Goal: Leave review/rating: Share an evaluation or opinion about a product, service, or content

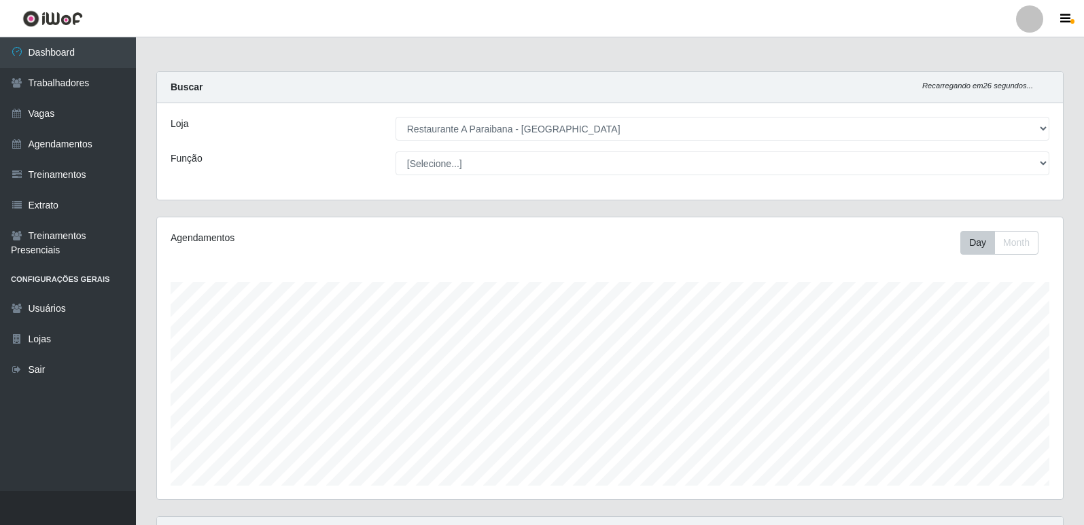
select select "342"
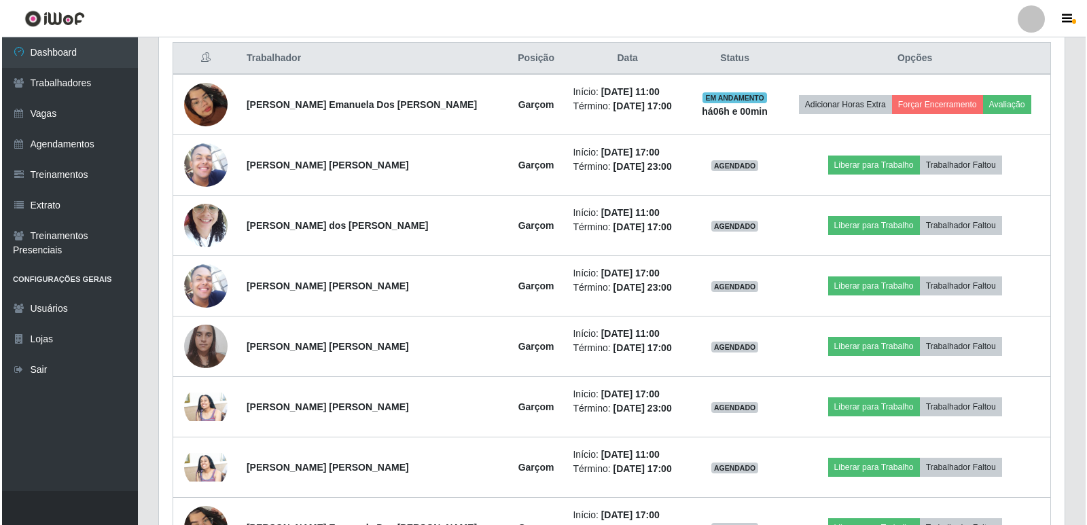
scroll to position [282, 906]
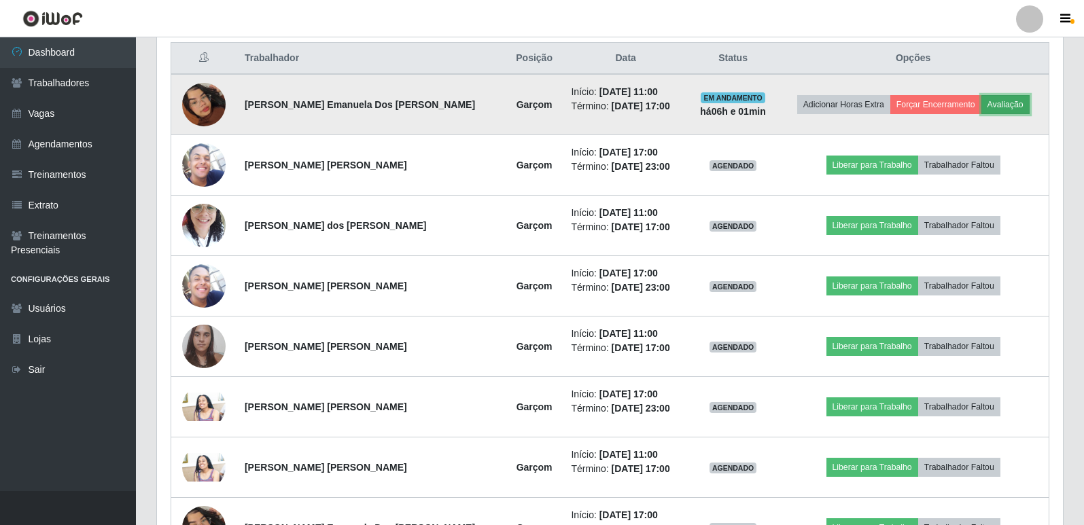
click at [989, 105] on button "Avaliação" at bounding box center [1005, 104] width 48 height 19
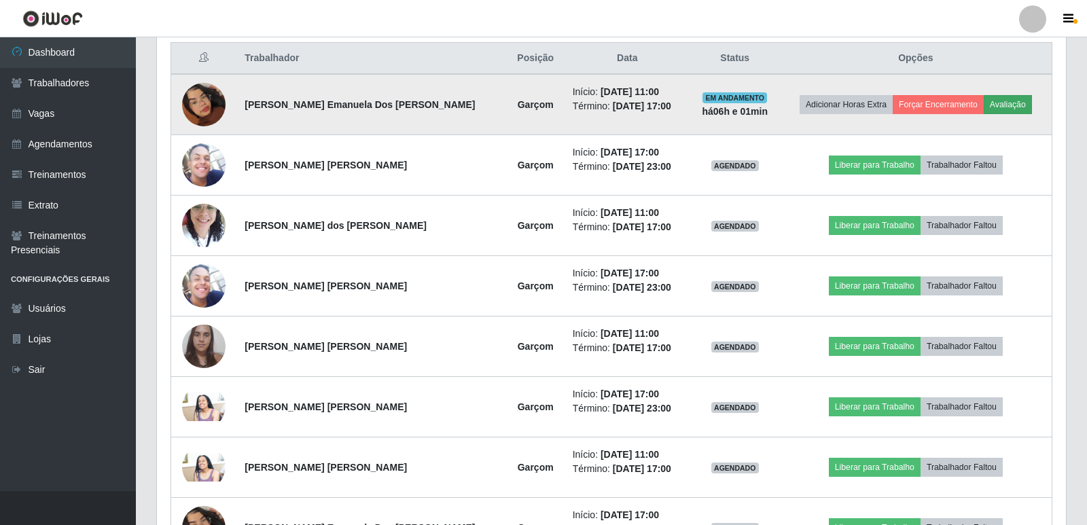
scroll to position [282, 899]
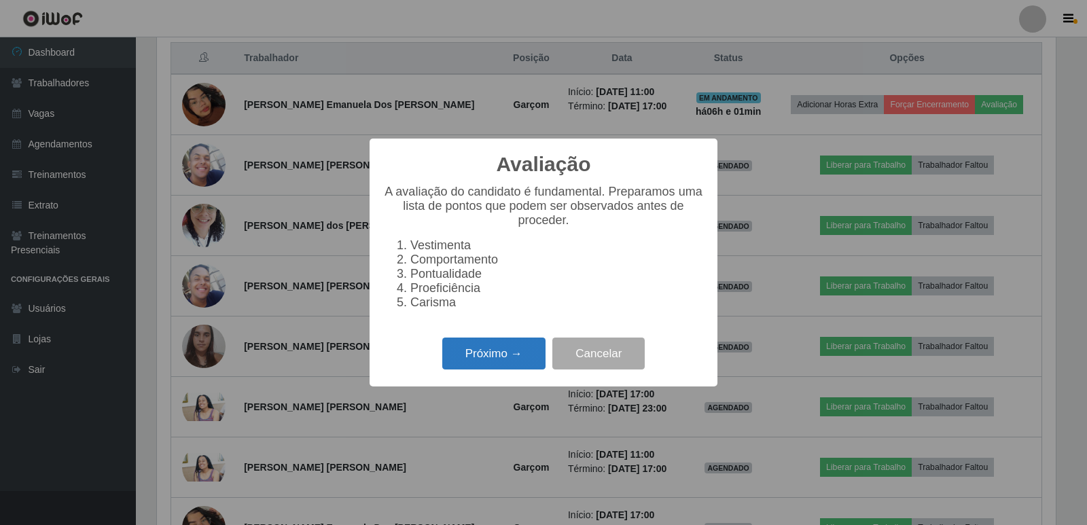
click at [490, 353] on button "Próximo →" at bounding box center [493, 354] width 103 height 32
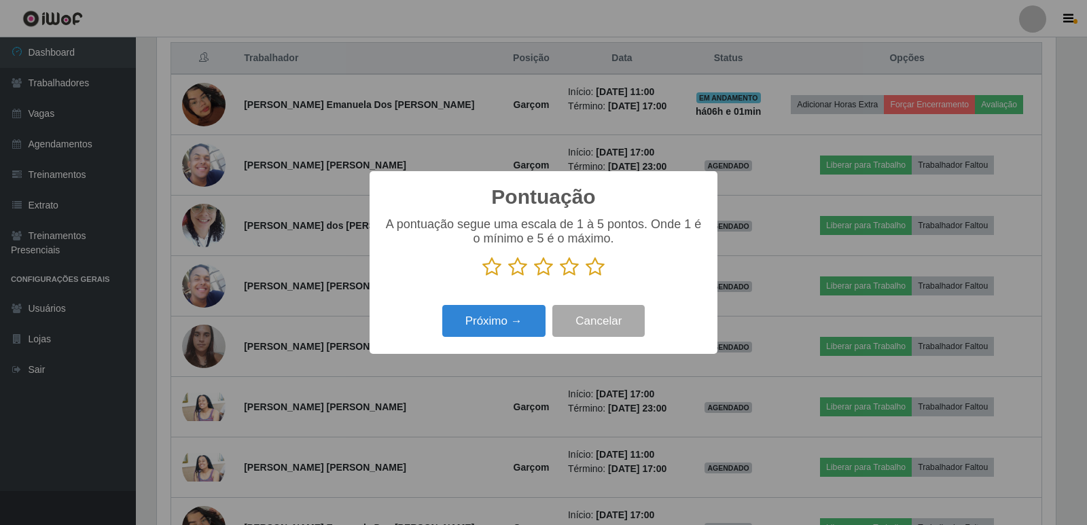
scroll to position [679092, 678475]
click at [586, 269] on icon at bounding box center [595, 267] width 19 height 20
click at [586, 277] on input "radio" at bounding box center [586, 277] width 0 height 0
click at [509, 321] on button "Próximo →" at bounding box center [493, 321] width 103 height 32
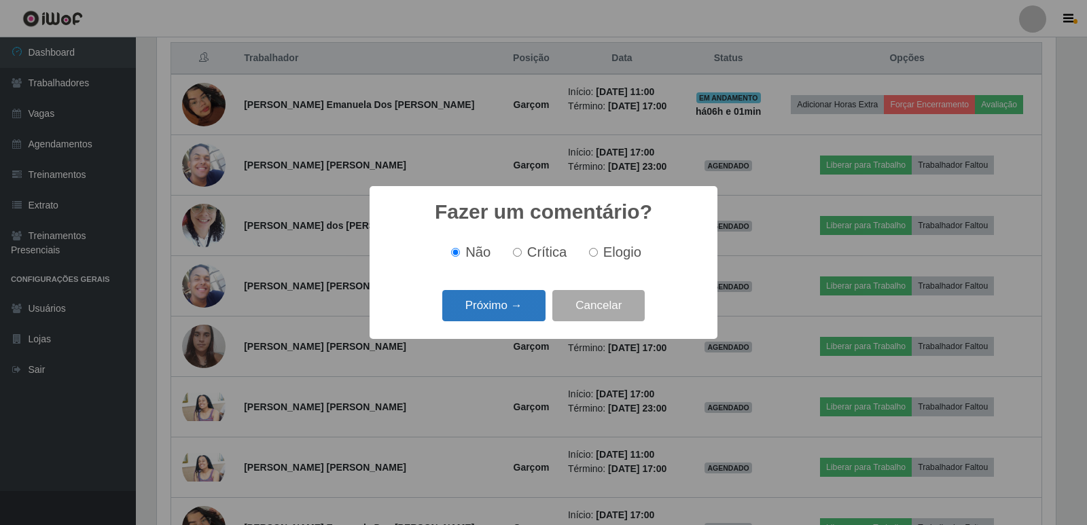
click at [478, 306] on button "Próximo →" at bounding box center [493, 306] width 103 height 32
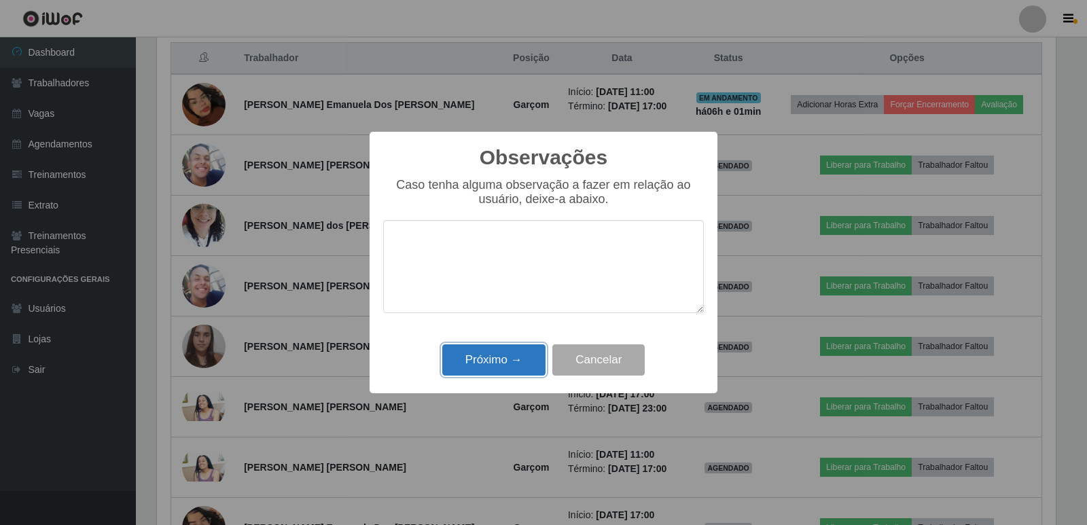
click at [512, 355] on button "Próximo →" at bounding box center [493, 360] width 103 height 32
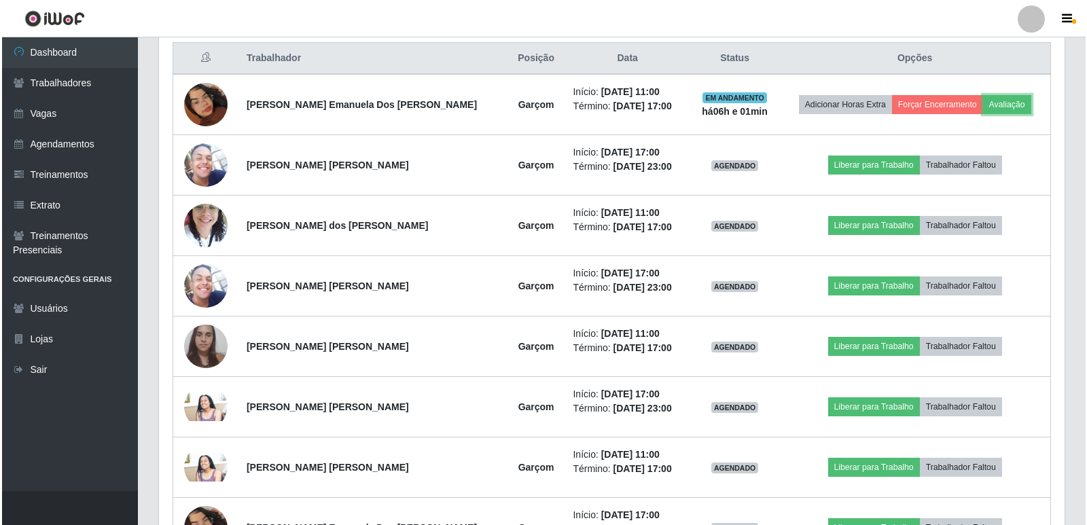
scroll to position [282, 906]
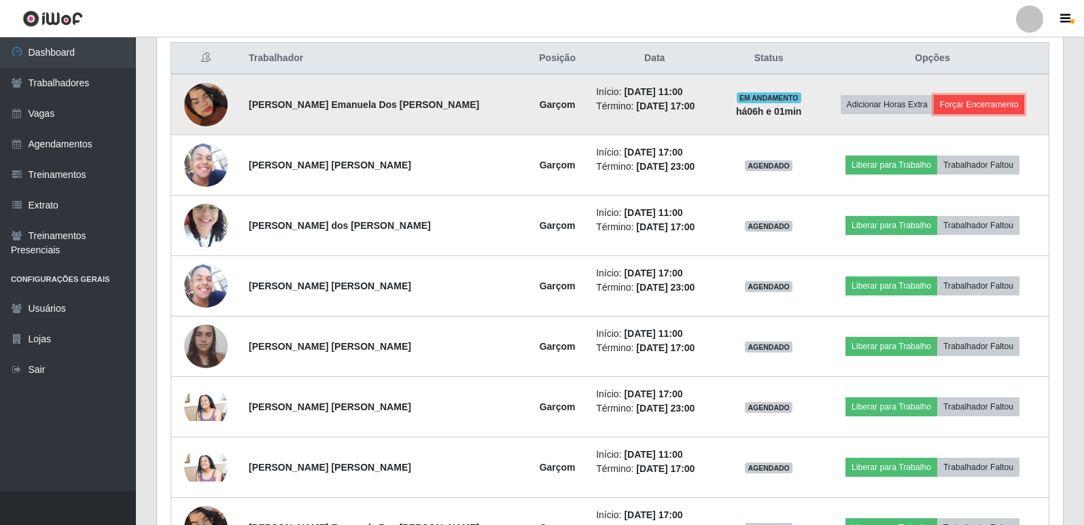
click at [967, 109] on button "Forçar Encerramento" at bounding box center [978, 104] width 91 height 19
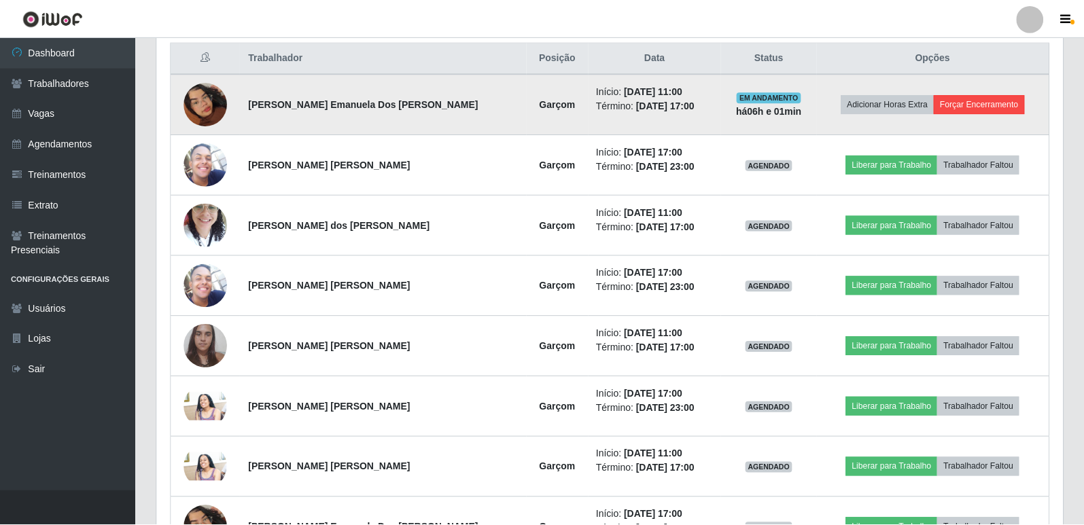
scroll to position [282, 899]
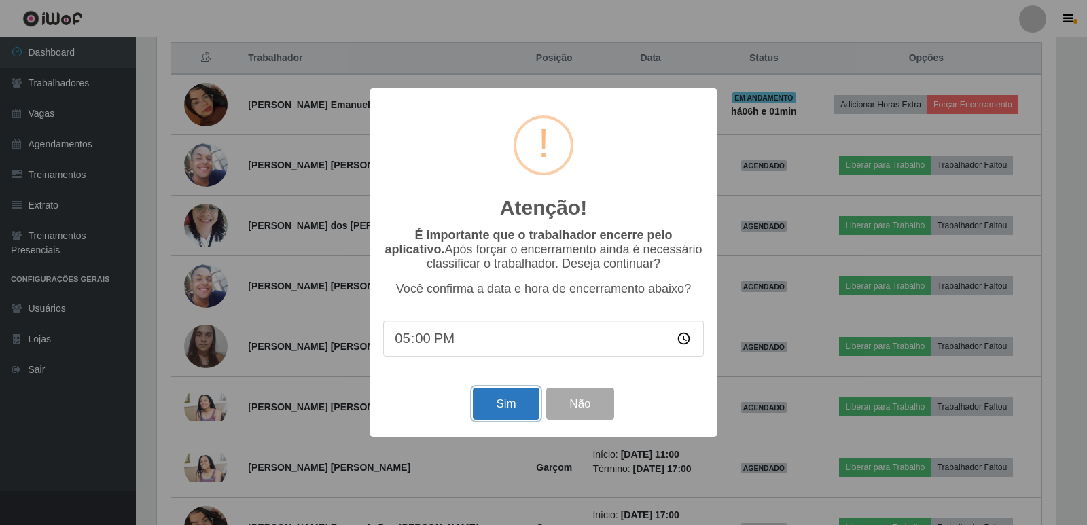
click at [497, 400] on button "Sim" at bounding box center [506, 404] width 66 height 32
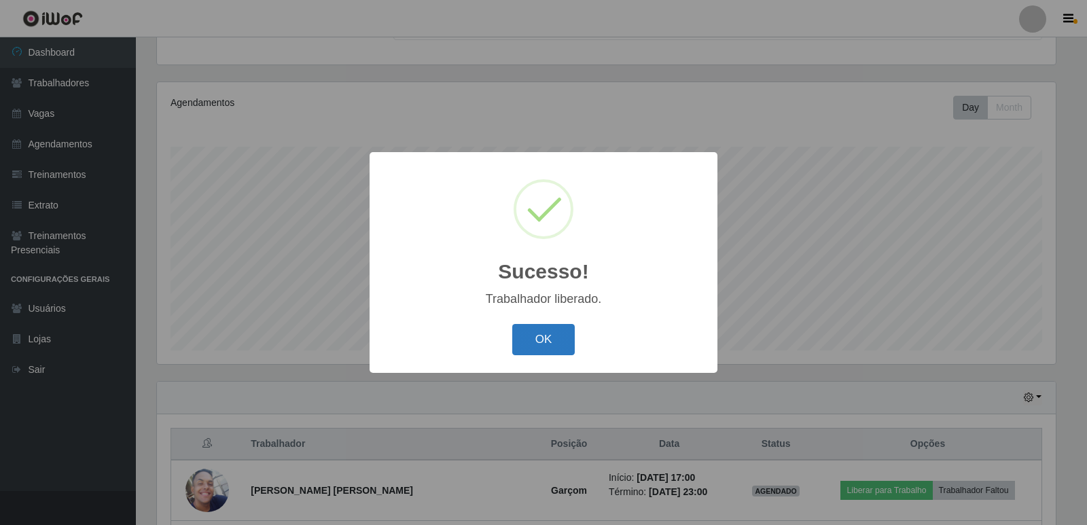
click at [560, 334] on button "OK" at bounding box center [543, 340] width 63 height 32
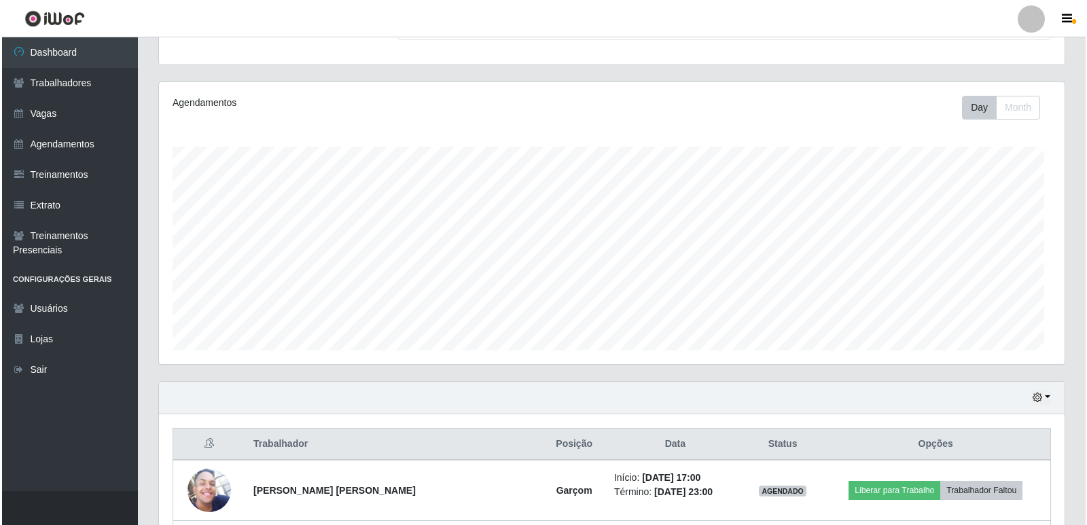
scroll to position [282, 906]
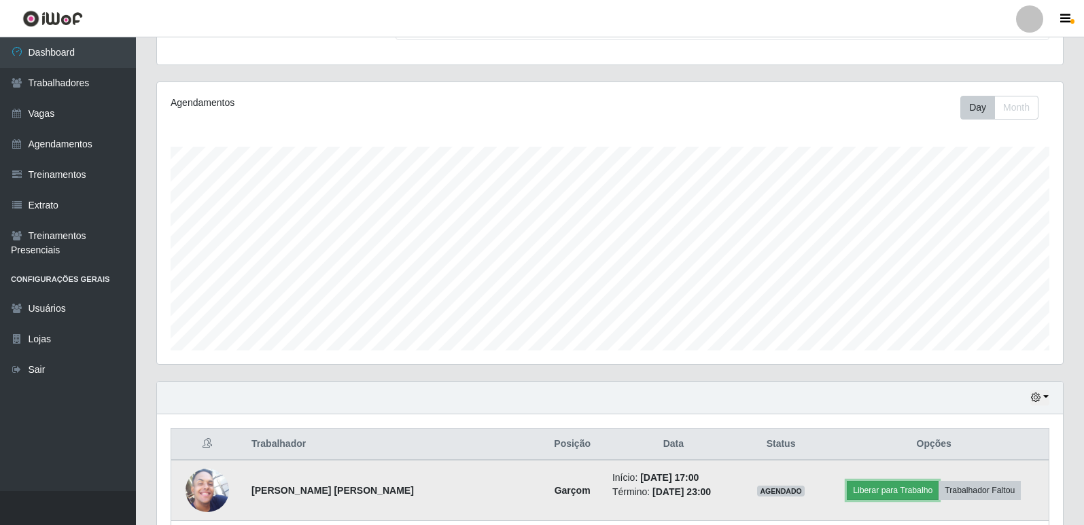
click at [875, 484] on button "Liberar para Trabalho" at bounding box center [893, 490] width 92 height 19
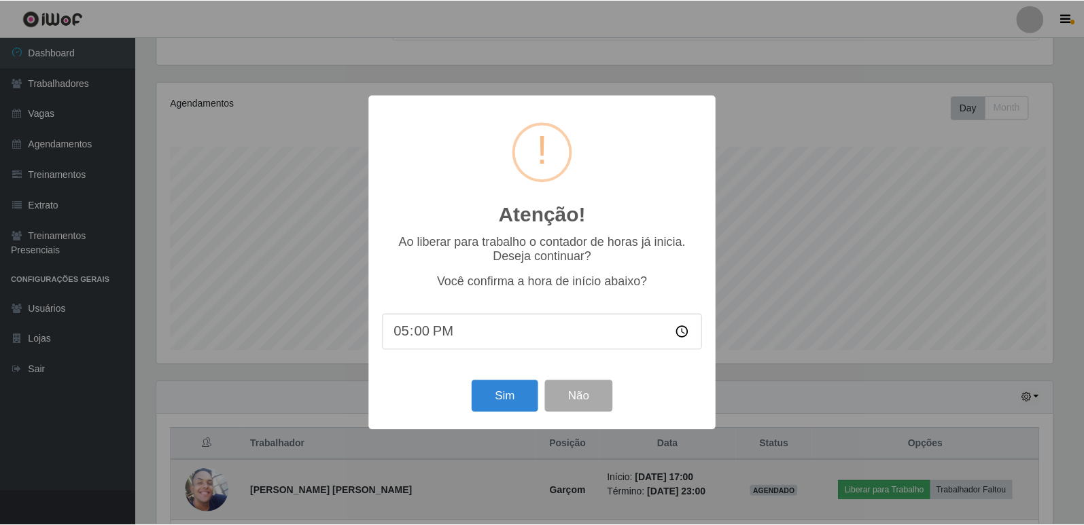
scroll to position [282, 899]
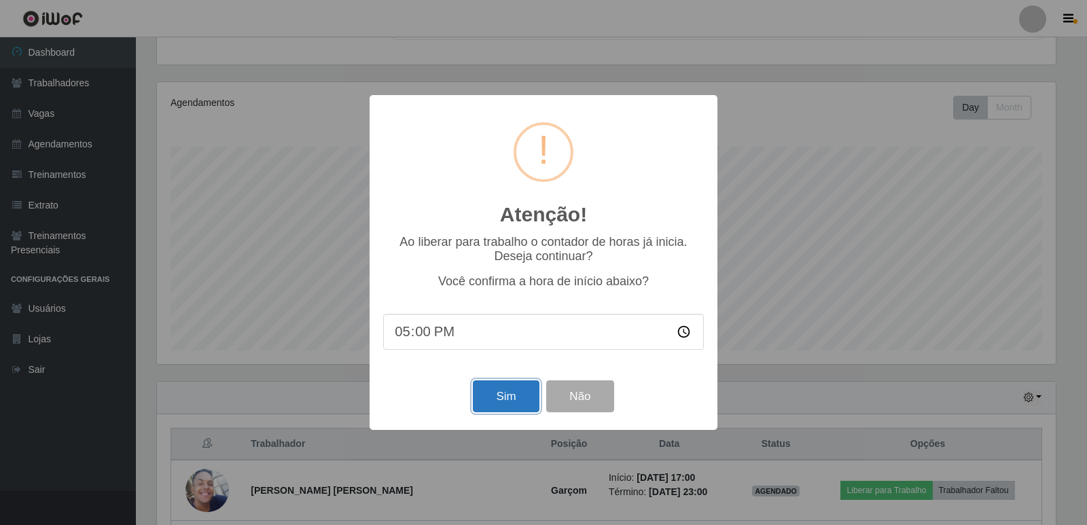
click at [479, 402] on button "Sim" at bounding box center [506, 396] width 66 height 32
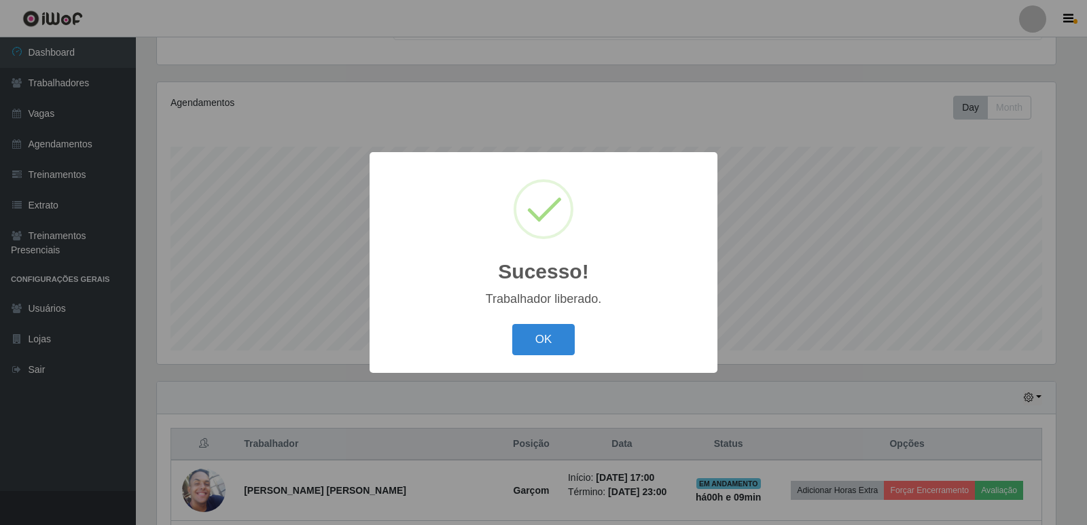
drag, startPoint x: 550, startPoint y: 344, endPoint x: 546, endPoint y: 335, distance: 9.7
click at [551, 346] on button "OK" at bounding box center [543, 340] width 63 height 32
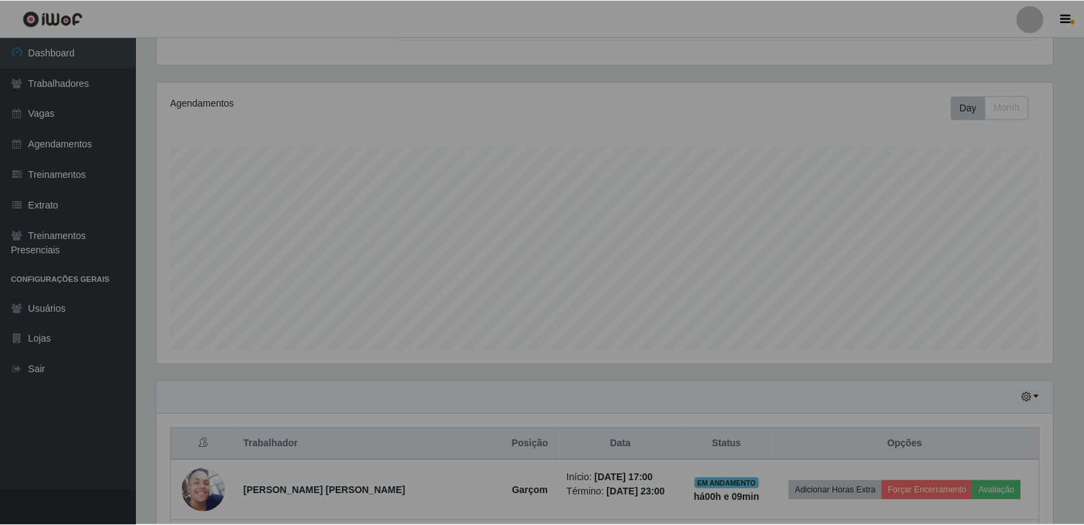
scroll to position [282, 906]
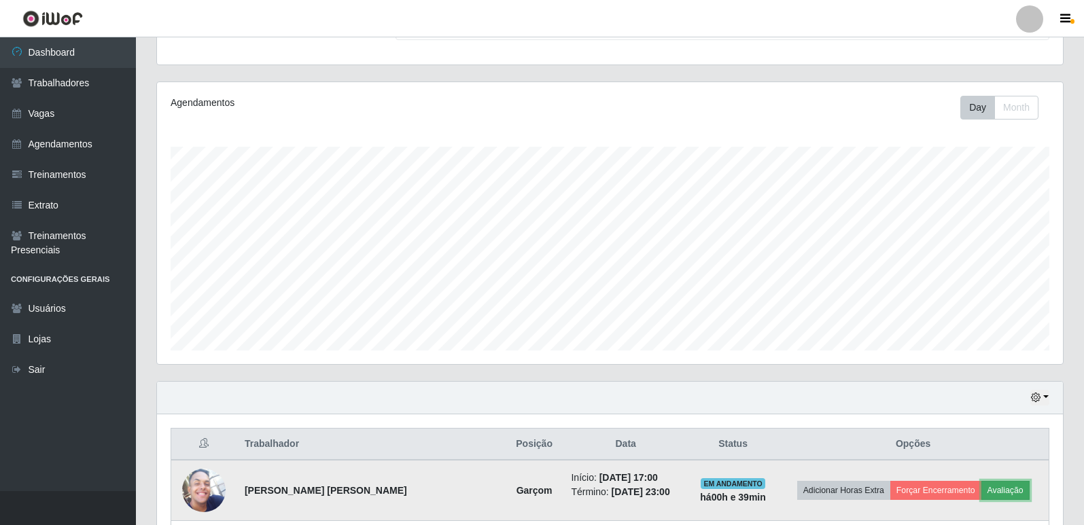
click at [1009, 495] on button "Avaliação" at bounding box center [1005, 490] width 48 height 19
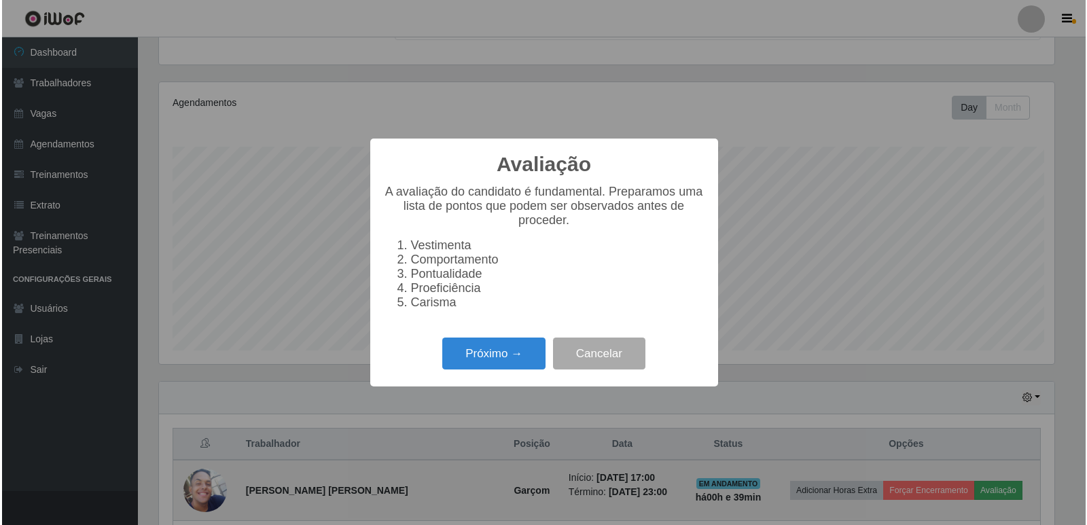
scroll to position [282, 899]
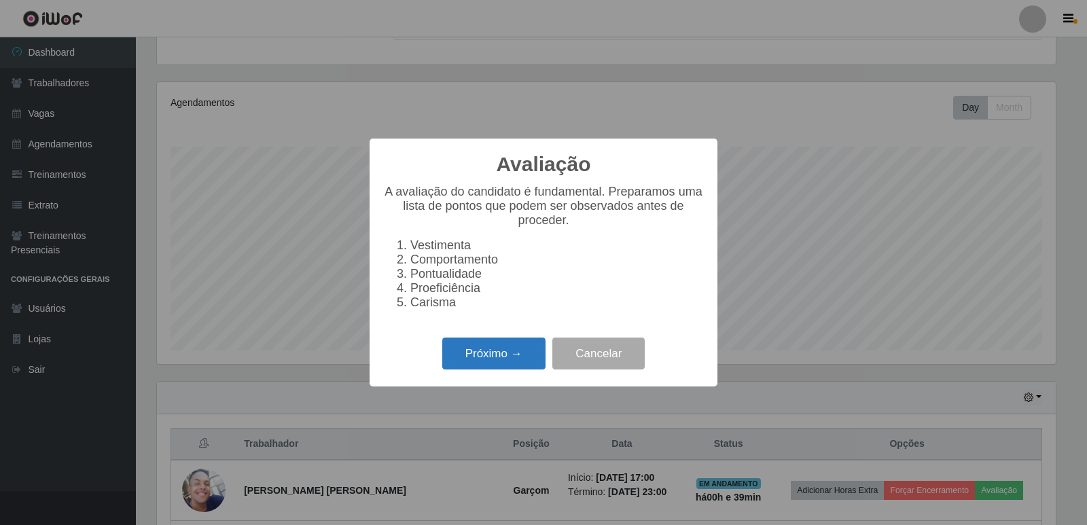
click at [499, 349] on button "Próximo →" at bounding box center [493, 354] width 103 height 32
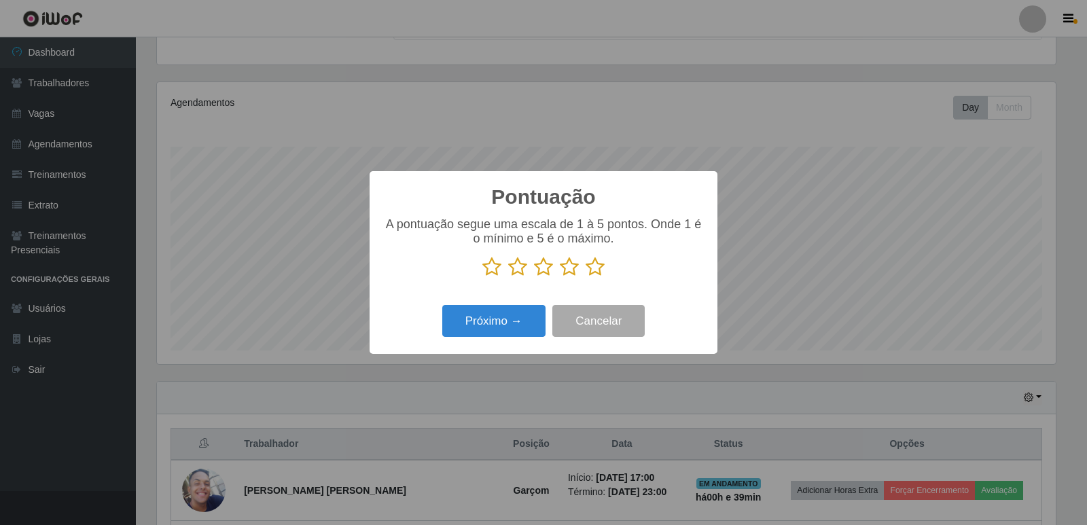
scroll to position [679092, 678475]
click at [592, 266] on icon at bounding box center [595, 267] width 19 height 20
click at [586, 277] on input "radio" at bounding box center [586, 277] width 0 height 0
click at [518, 324] on button "Próximo →" at bounding box center [493, 321] width 103 height 32
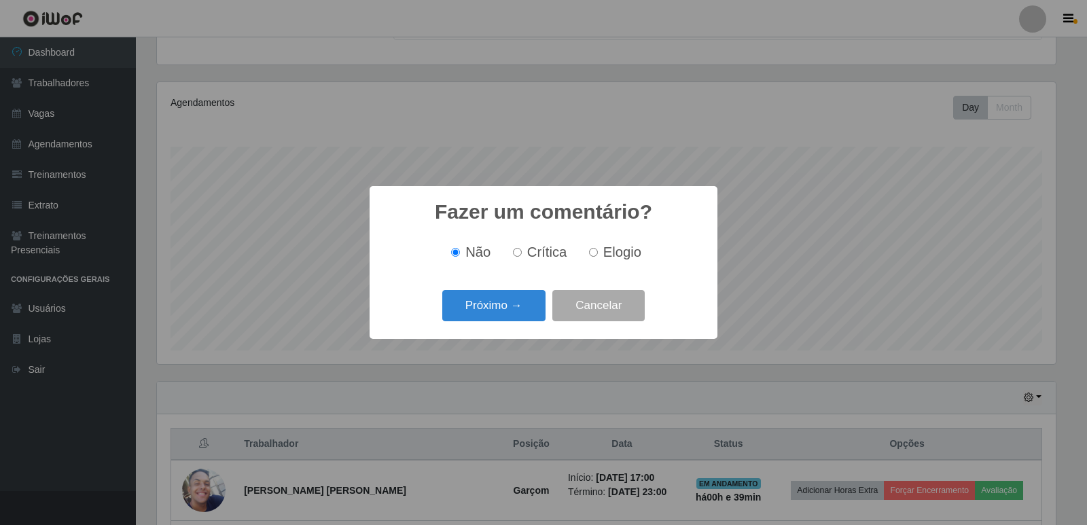
click at [597, 255] on label "Elogio" at bounding box center [613, 253] width 58 height 16
click at [597, 255] on input "Elogio" at bounding box center [593, 252] width 9 height 9
radio input "true"
click at [518, 306] on button "Próximo →" at bounding box center [493, 306] width 103 height 32
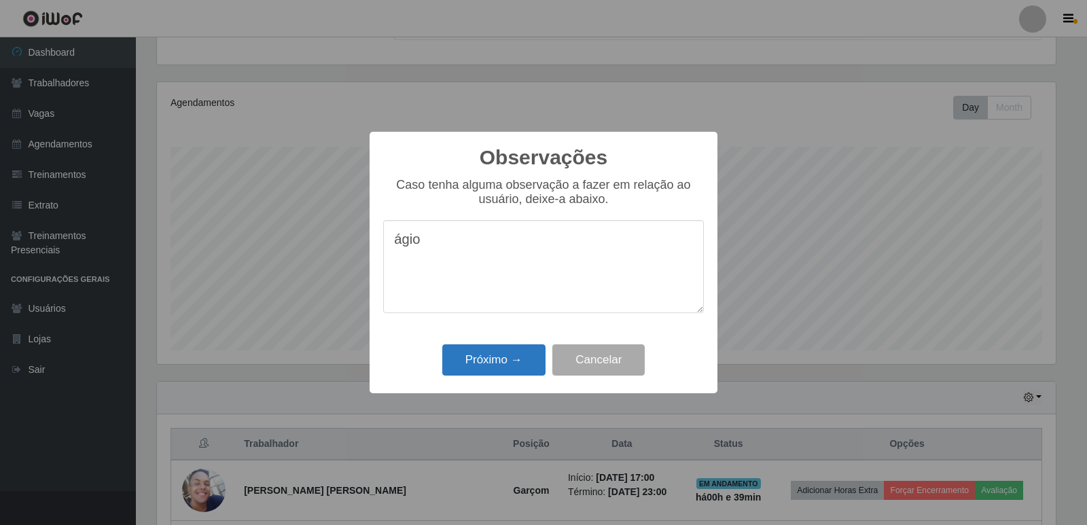
type textarea "ágio"
drag, startPoint x: 500, startPoint y: 359, endPoint x: 494, endPoint y: 363, distance: 7.3
click at [493, 362] on button "Próximo →" at bounding box center [493, 360] width 103 height 32
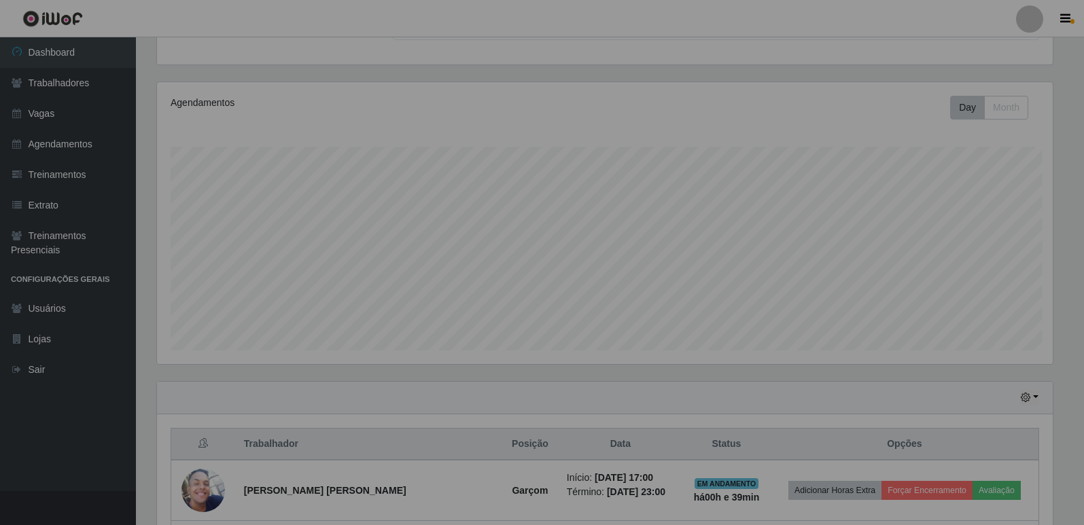
scroll to position [282, 906]
